Goal: Transaction & Acquisition: Purchase product/service

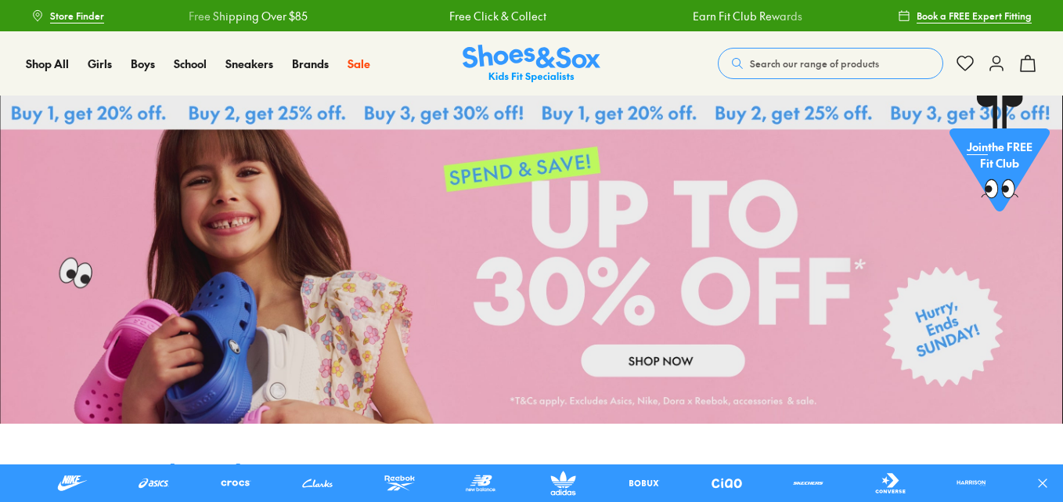
click at [823, 67] on span "Search our range of products" at bounding box center [814, 63] width 129 height 14
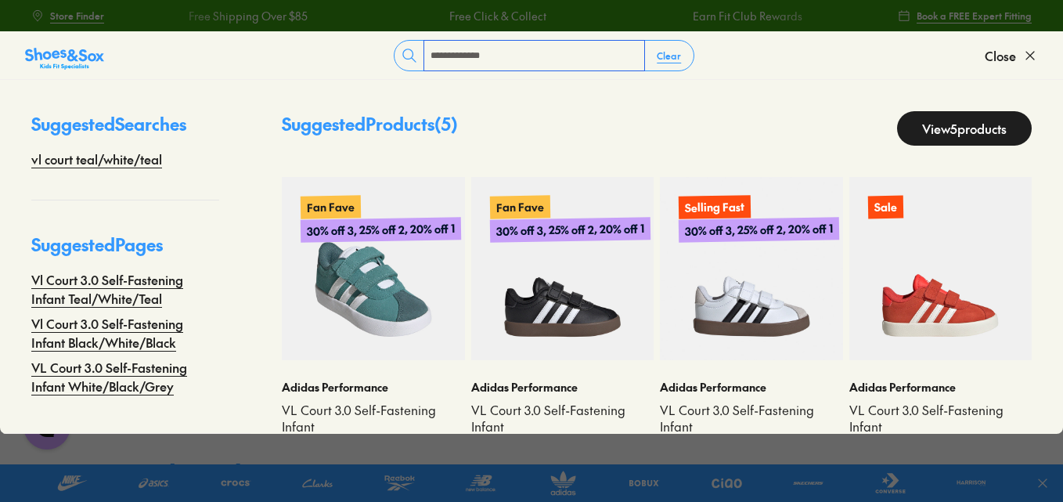
type input "**********"
click at [328, 295] on img at bounding box center [373, 268] width 183 height 183
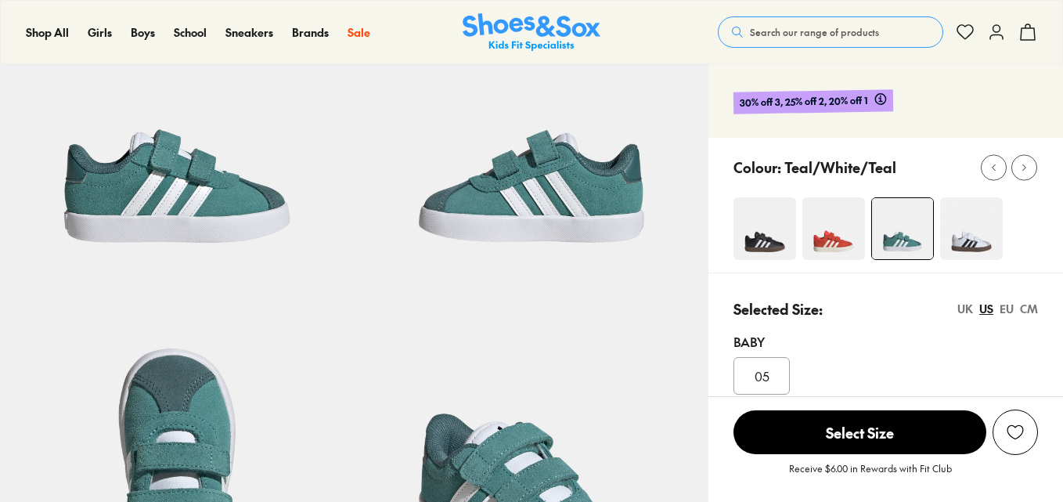
select select "*"
